Goal: Task Accomplishment & Management: Manage account settings

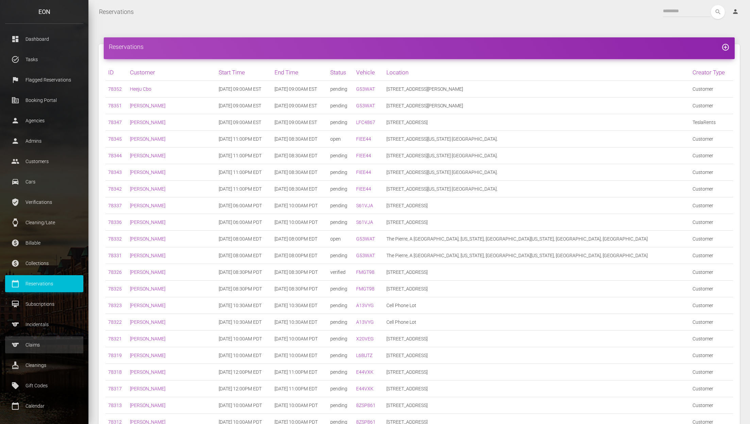
click at [44, 344] on p "Claims" at bounding box center [44, 345] width 68 height 10
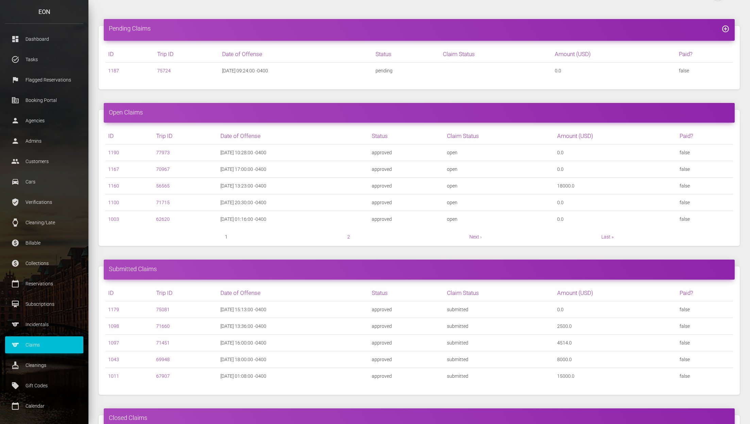
scroll to position [21, 0]
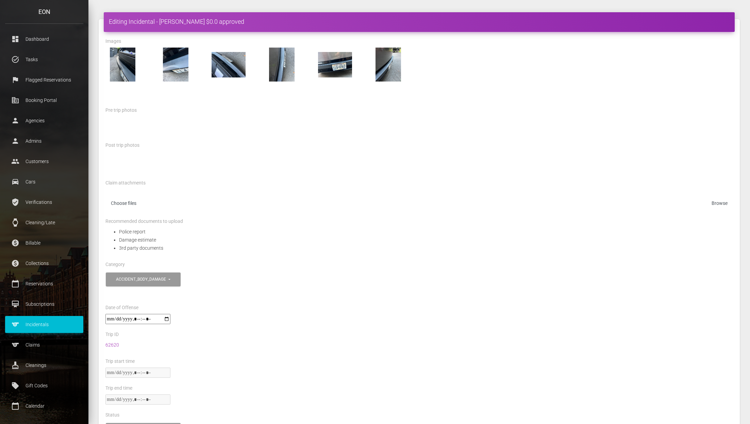
scroll to position [28, 0]
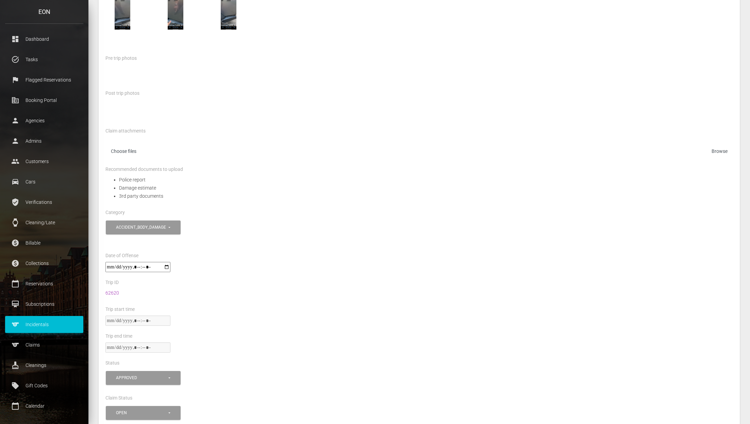
scroll to position [78, 0]
